Goal: Task Accomplishment & Management: Manage account settings

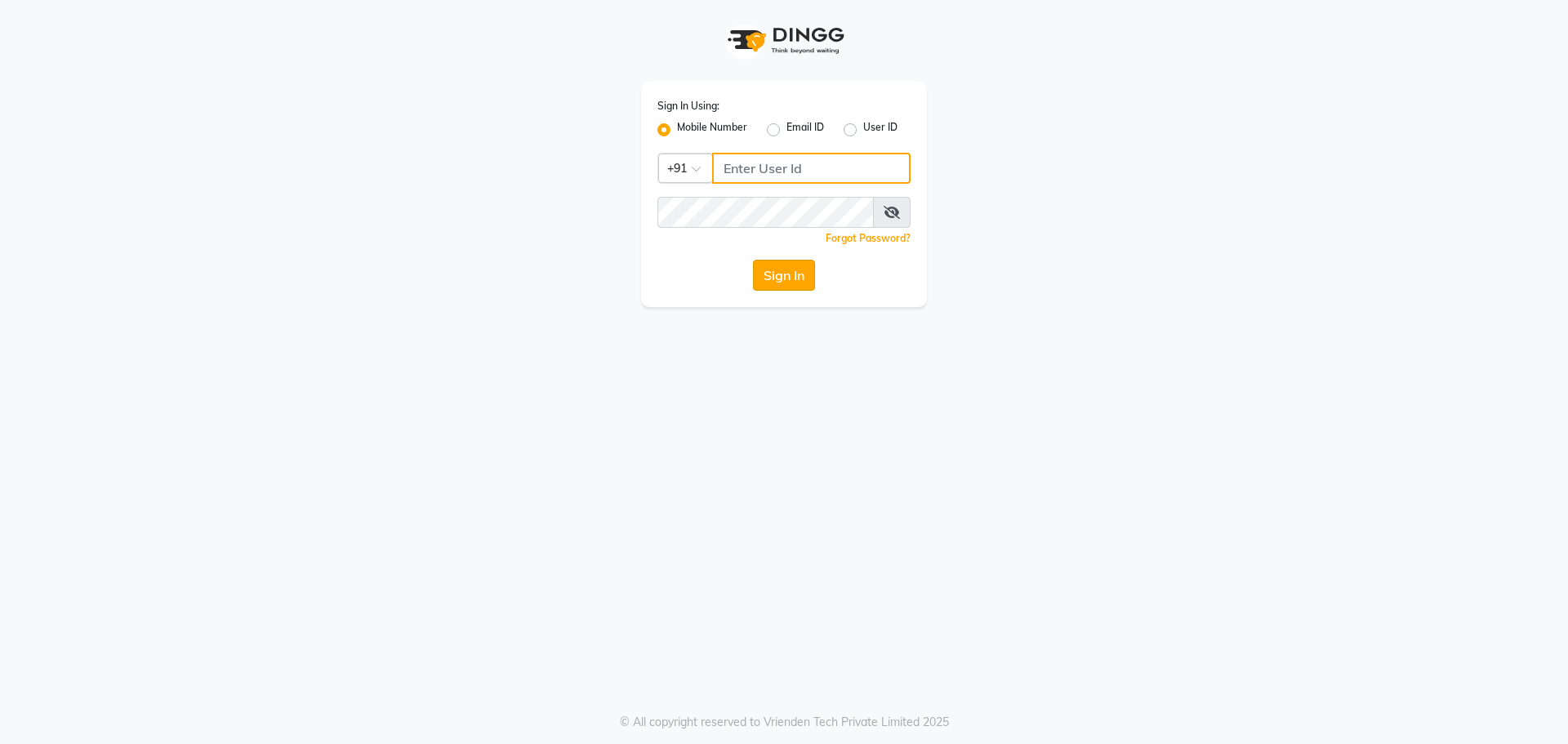
type input "6363161131"
click at [804, 275] on button "Sign In" at bounding box center [784, 275] width 62 height 31
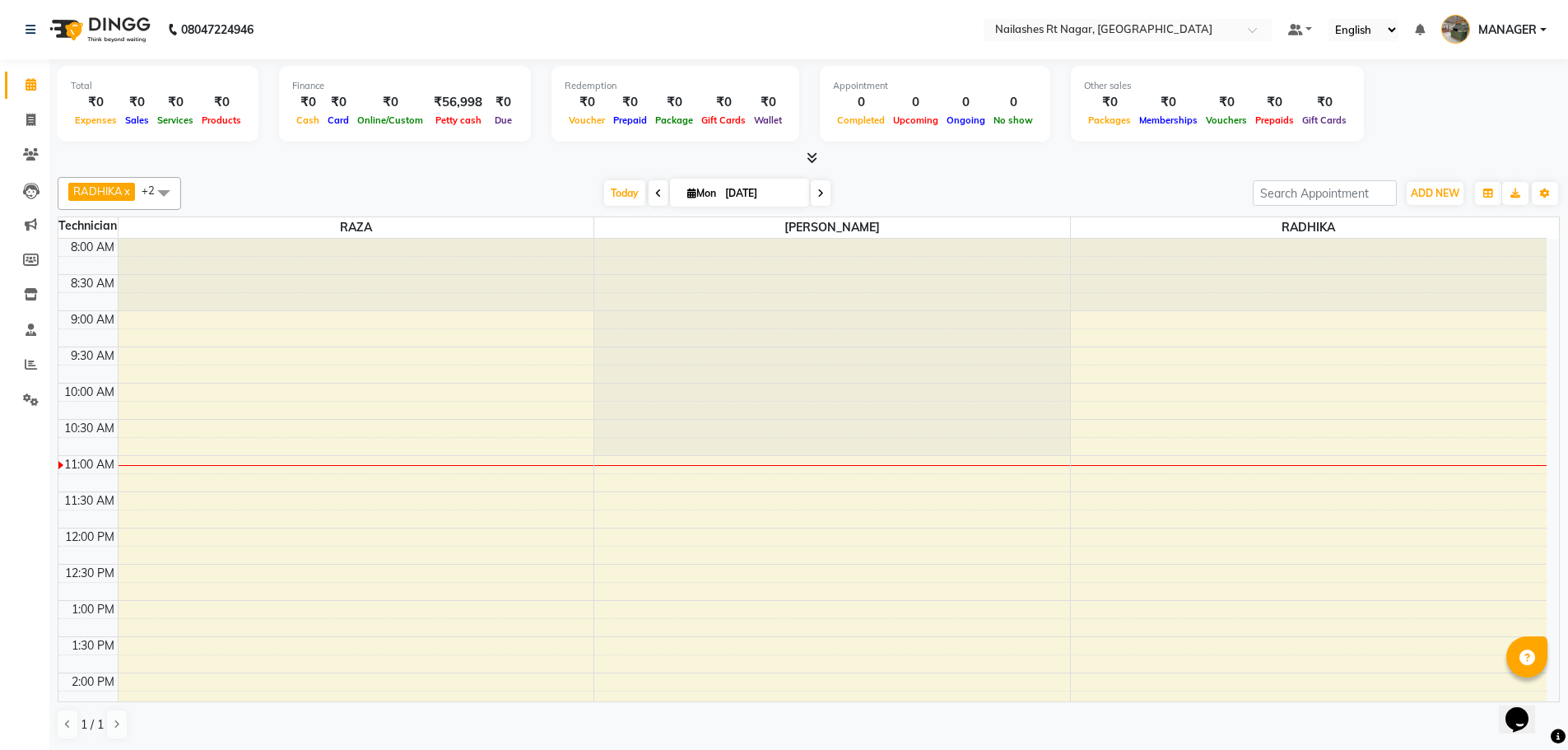
click at [362, 45] on nav "08047224946 Select Location × [GEOGRAPHIC_DATA] Default Panel My Panel English …" at bounding box center [784, 29] width 1568 height 60
click at [329, 192] on div "[DATE] [DATE]" at bounding box center [717, 193] width 1055 height 25
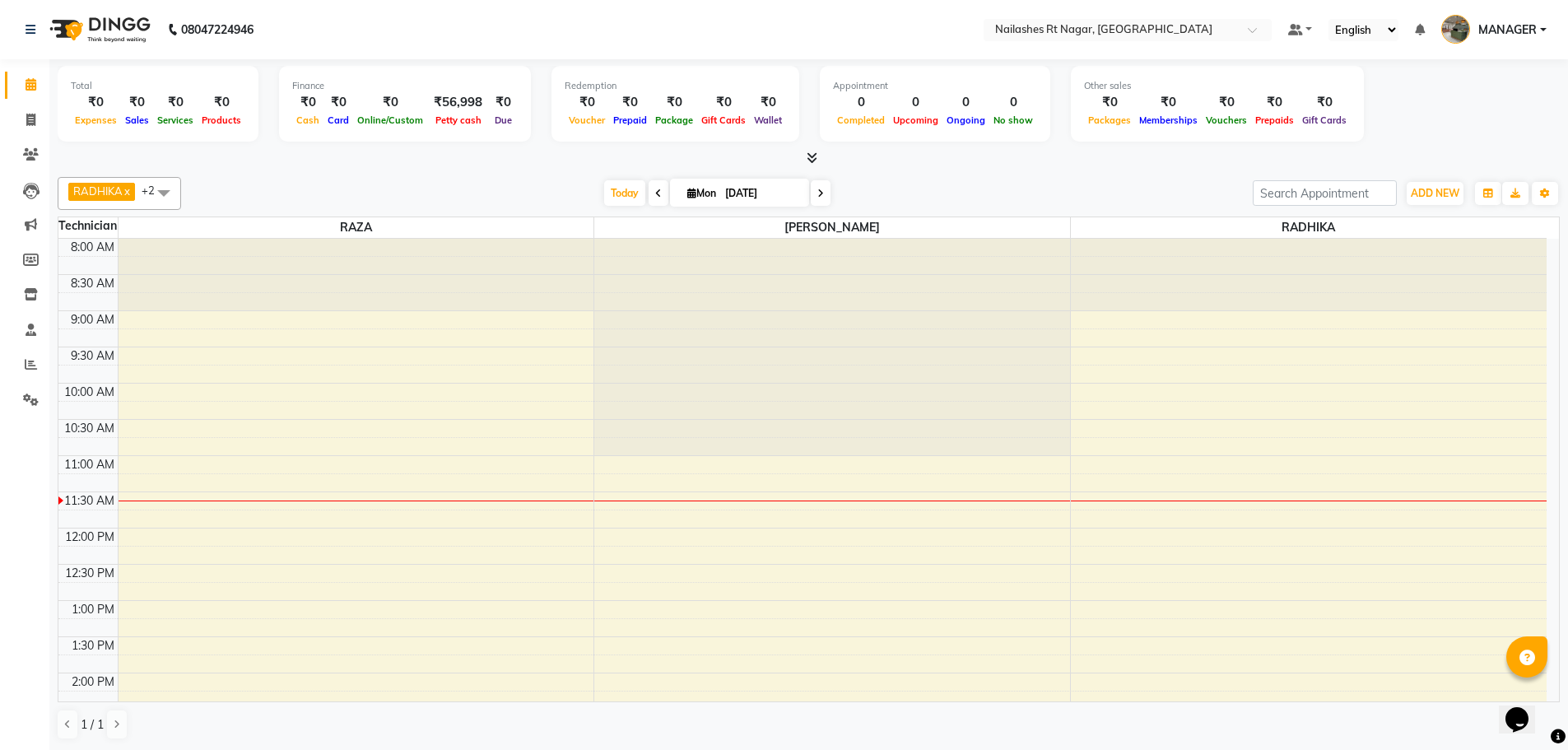
click at [323, 21] on nav "08047224946 Select Location × [GEOGRAPHIC_DATA] Default Panel My Panel English …" at bounding box center [784, 29] width 1568 height 60
